Goal: Task Accomplishment & Management: Complete application form

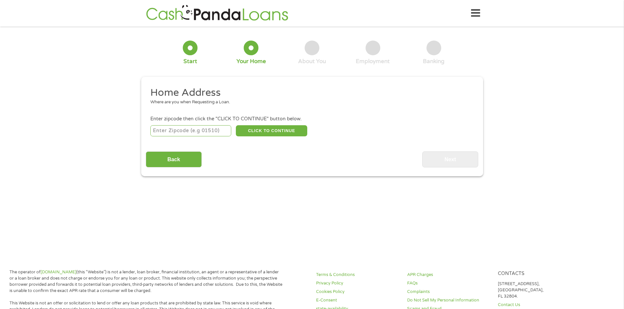
click at [213, 133] on input "number" at bounding box center [190, 130] width 81 height 11
type input "79930"
click at [262, 133] on button "CLICK TO CONTINUE" at bounding box center [271, 130] width 71 height 11
type input "79930"
type input "[GEOGRAPHIC_DATA]"
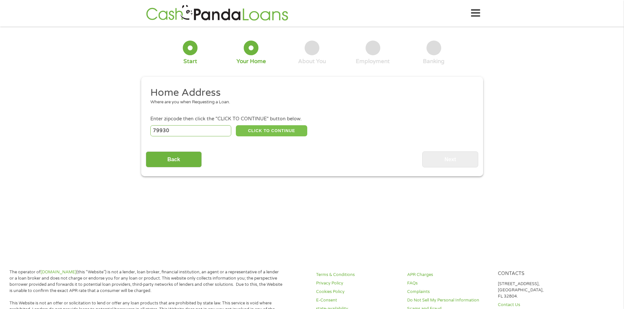
select select "[US_STATE]"
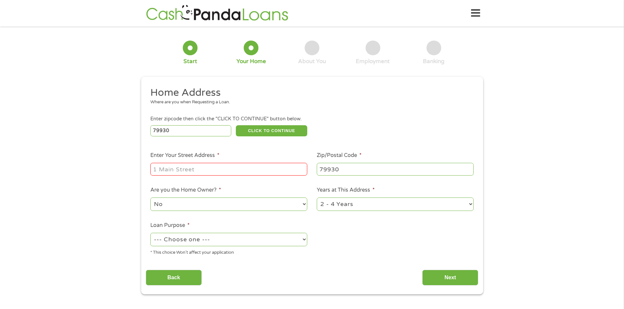
click at [247, 174] on input "Enter Your Street Address *" at bounding box center [228, 169] width 157 height 12
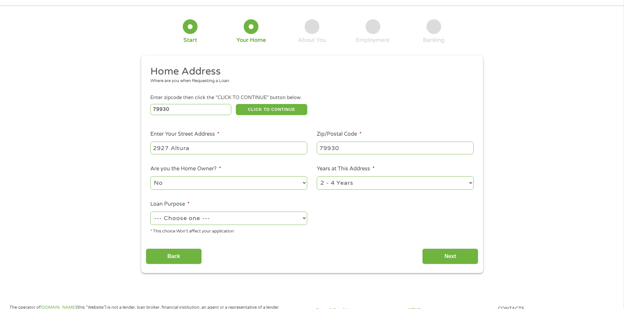
scroll to position [33, 0]
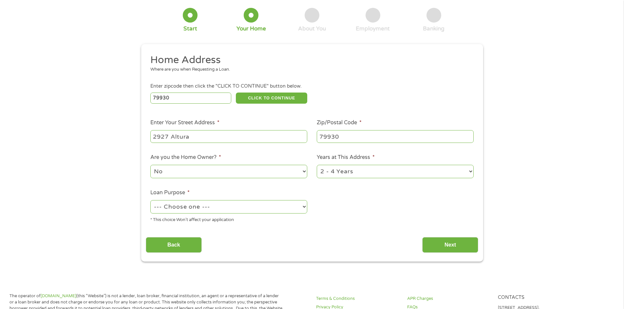
type input "2927 Altura"
click at [238, 211] on select "--- Choose one --- Pay Bills Debt Consolidation Home Improvement Major Purchase…" at bounding box center [228, 206] width 157 height 13
select select "medicalexpenses"
click at [150, 200] on select "--- Choose one --- Pay Bills Debt Consolidation Home Improvement Major Purchase…" at bounding box center [228, 206] width 157 height 13
click at [465, 248] on input "Next" at bounding box center [450, 245] width 56 height 16
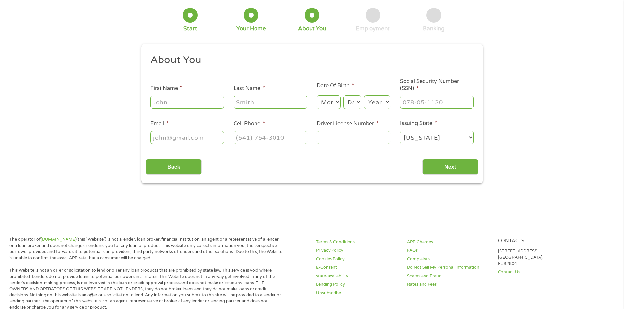
scroll to position [0, 0]
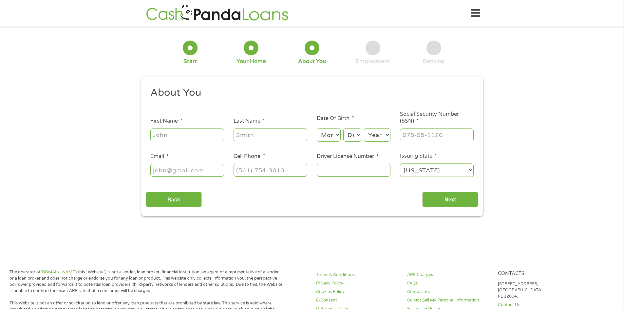
click at [205, 136] on input "First Name *" at bounding box center [187, 135] width 74 height 12
type input "[PERSON_NAME]"
click at [334, 137] on select "Month 1 2 3 4 5 6 7 8 9 10 11 12" at bounding box center [329, 134] width 24 height 13
select select "3"
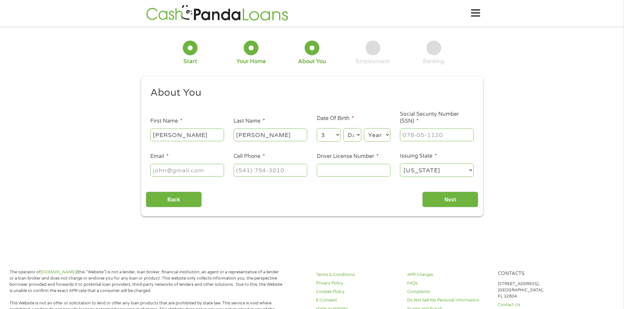
click at [317, 128] on select "Month 1 2 3 4 5 6 7 8 9 10 11 12" at bounding box center [329, 134] width 24 height 13
drag, startPoint x: 351, startPoint y: 129, endPoint x: 356, endPoint y: 130, distance: 4.3
click at [354, 129] on select "Day 1 2 3 4 5 6 7 8 9 10 11 12 13 14 15 16 17 18 19 20 21 22 23 24 25 26 27 28 …" at bounding box center [352, 134] width 18 height 13
select select "12"
click at [343, 128] on select "Day 1 2 3 4 5 6 7 8 9 10 11 12 13 14 15 16 17 18 19 20 21 22 23 24 25 26 27 28 …" at bounding box center [352, 134] width 18 height 13
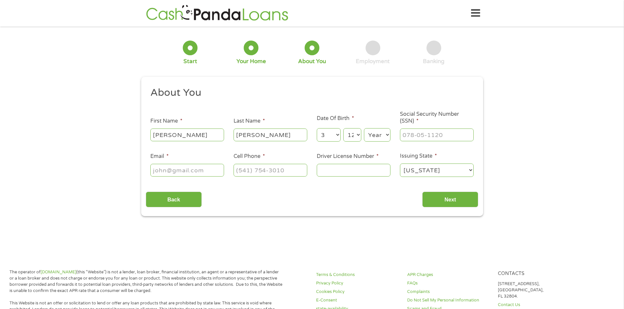
click at [386, 133] on select "Year [DATE] 2006 2005 2004 2003 2002 2001 2000 1999 1998 1997 1996 1995 1994 19…" at bounding box center [377, 134] width 27 height 13
select select "1982"
click at [364, 128] on select "Year [DATE] 2006 2005 2004 2003 2002 2001 2000 1999 1998 1997 1996 1995 1994 19…" at bounding box center [377, 134] width 27 height 13
click at [430, 134] on input "___-__-____" at bounding box center [437, 135] width 74 height 12
type input "452-63-6590"
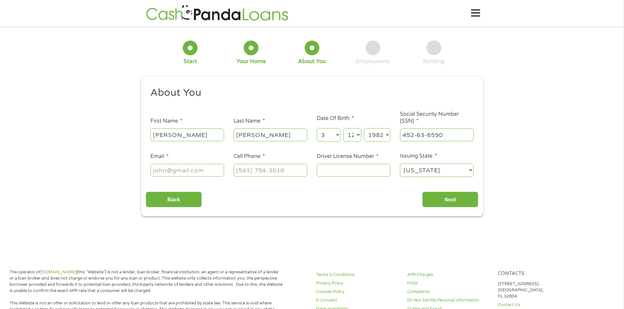
drag, startPoint x: 193, startPoint y: 170, endPoint x: 197, endPoint y: 168, distance: 5.3
click at [193, 170] on input "Email *" at bounding box center [187, 170] width 74 height 12
type input "[EMAIL_ADDRESS][DOMAIN_NAME]"
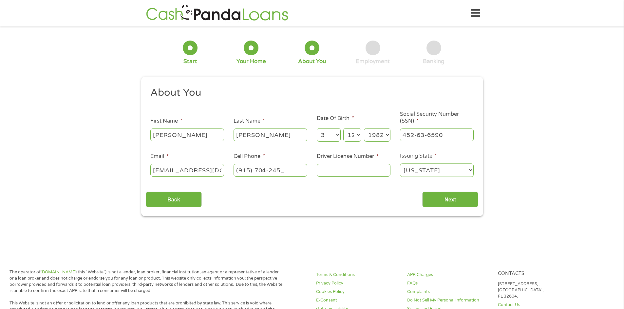
type input "[PHONE_NUMBER]"
click at [343, 175] on input "Driver License Number *" at bounding box center [354, 170] width 74 height 12
type input "19419336"
click at [460, 196] on input "Next" at bounding box center [450, 200] width 56 height 16
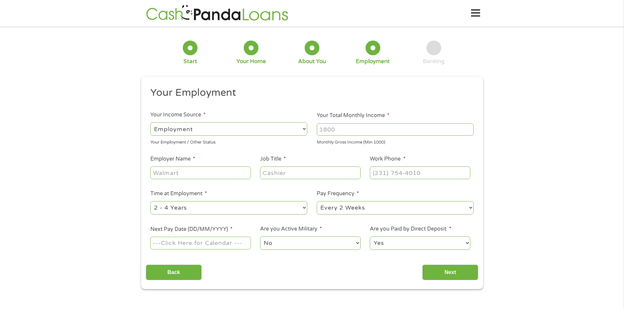
click at [344, 131] on input "Your Total Monthly Income *" at bounding box center [395, 129] width 157 height 12
type input "3"
type input "4500"
click at [214, 182] on ul "Your Employment Your Income Source * --- Choose one --- Employment [DEMOGRAPHIC…" at bounding box center [312, 171] width 332 height 170
click at [211, 176] on input "Employer Name *" at bounding box center [200, 173] width 100 height 12
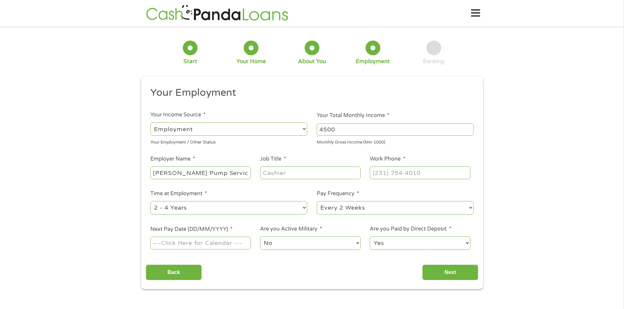
type input "[PERSON_NAME] Pump Service"
type input "Sales"
type input "[PHONE_NUMBER]"
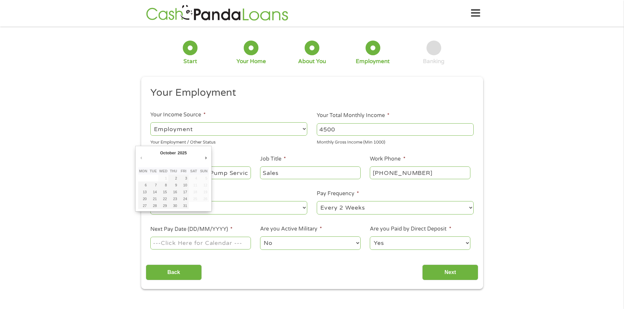
click at [240, 245] on input "Next Pay Date (DD/MM/YYYY) *" at bounding box center [200, 243] width 100 height 12
type input "[DATE]"
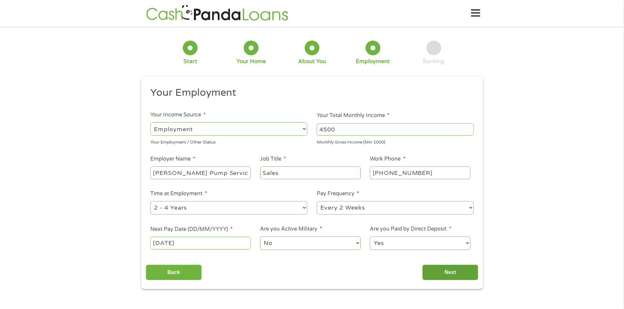
click at [444, 273] on input "Next" at bounding box center [450, 273] width 56 height 16
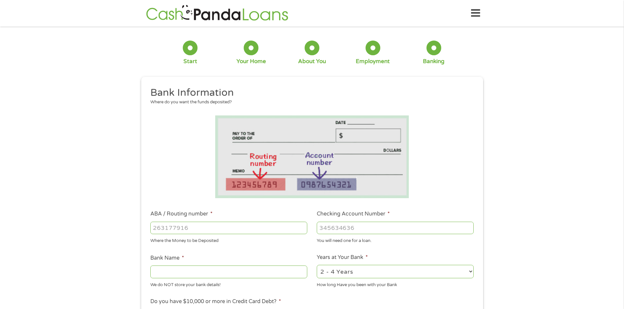
click at [187, 225] on input "ABA / Routing number *" at bounding box center [228, 228] width 157 height 12
type input "111906271"
type input "FIRST NATIONAL BANK [US_STATE]"
type input "111906271"
click at [335, 227] on input "Checking Account Number *" at bounding box center [395, 228] width 157 height 12
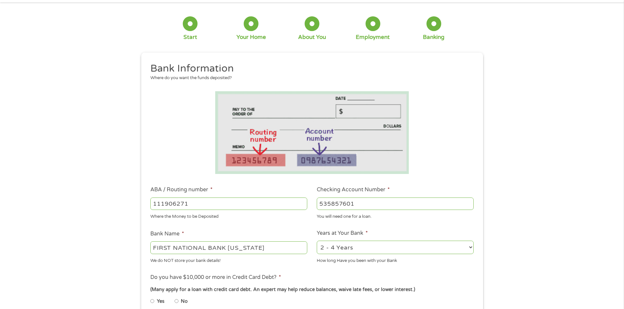
scroll to position [98, 0]
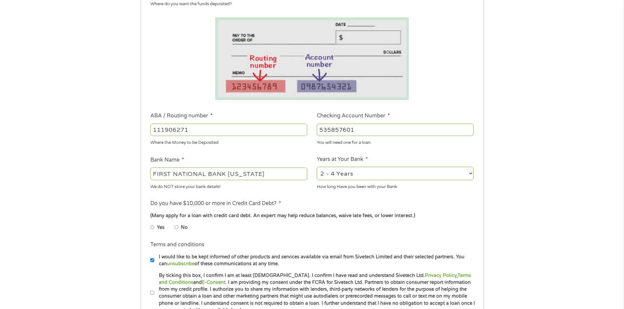
type input "535857601"
click at [176, 227] on input "No" at bounding box center [176, 227] width 4 height 10
radio input "true"
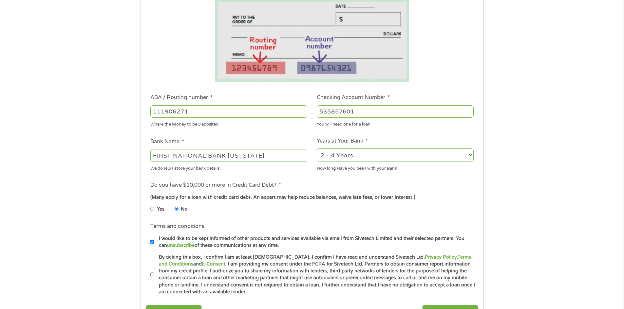
scroll to position [164, 0]
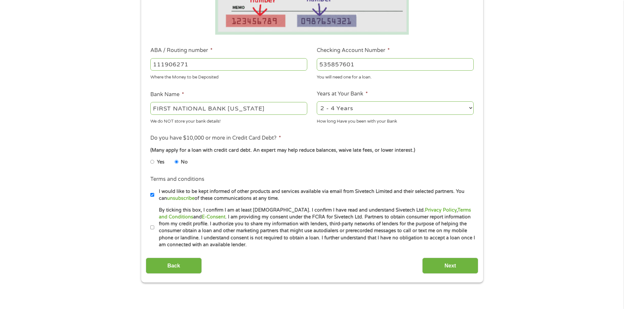
click at [153, 229] on input "By ticking this box, I confirm I am at least [DEMOGRAPHIC_DATA]. I confirm I ha…" at bounding box center [152, 228] width 4 height 10
checkbox input "true"
click at [449, 263] on input "Next" at bounding box center [450, 266] width 56 height 16
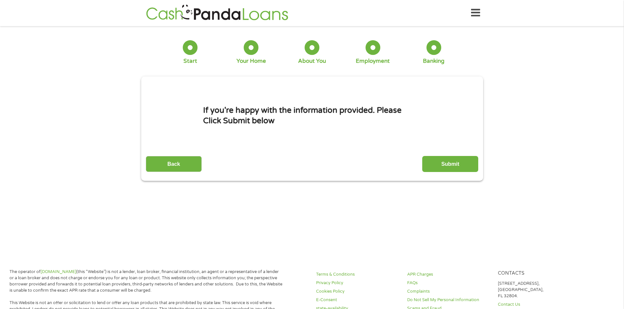
scroll to position [0, 0]
click at [441, 167] on input "Submit" at bounding box center [450, 164] width 56 height 16
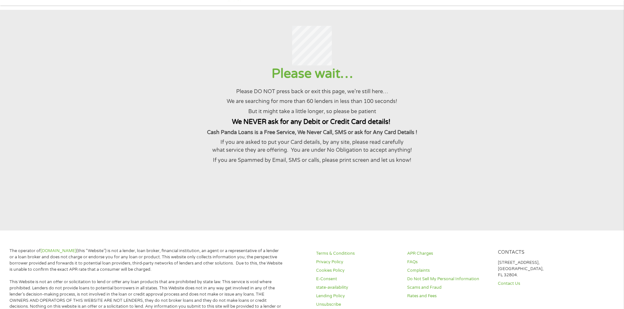
scroll to position [33, 0]
